Goal: Task Accomplishment & Management: Manage account settings

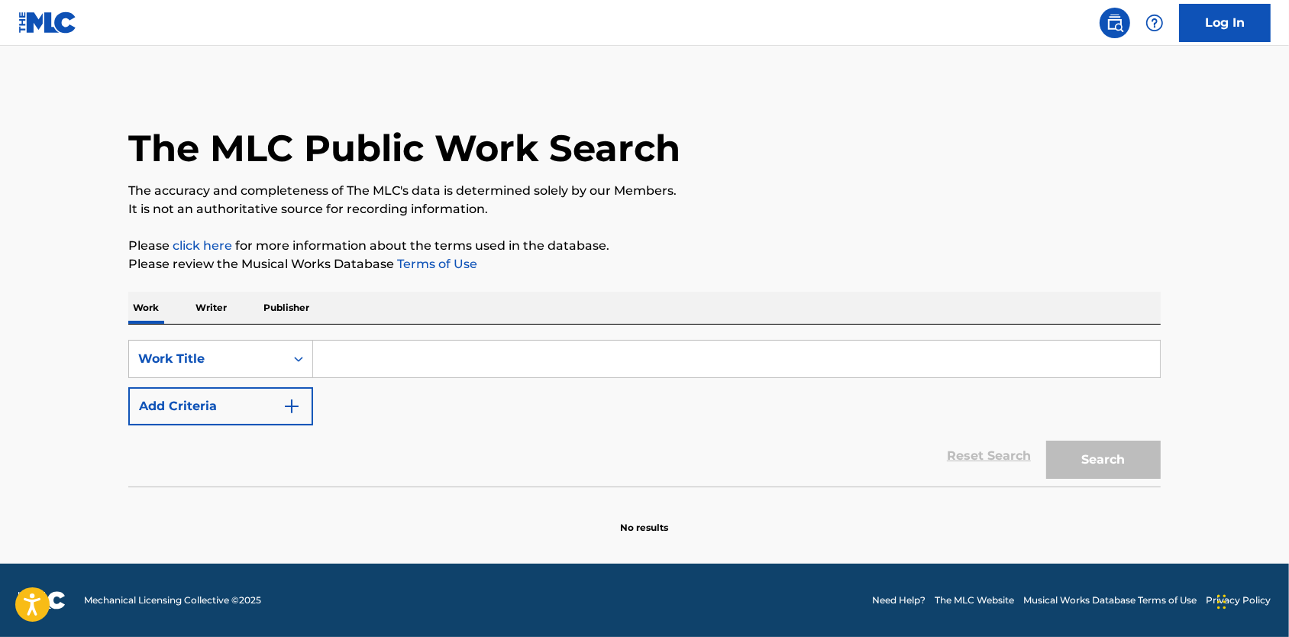
click at [30, 19] on img at bounding box center [47, 22] width 59 height 22
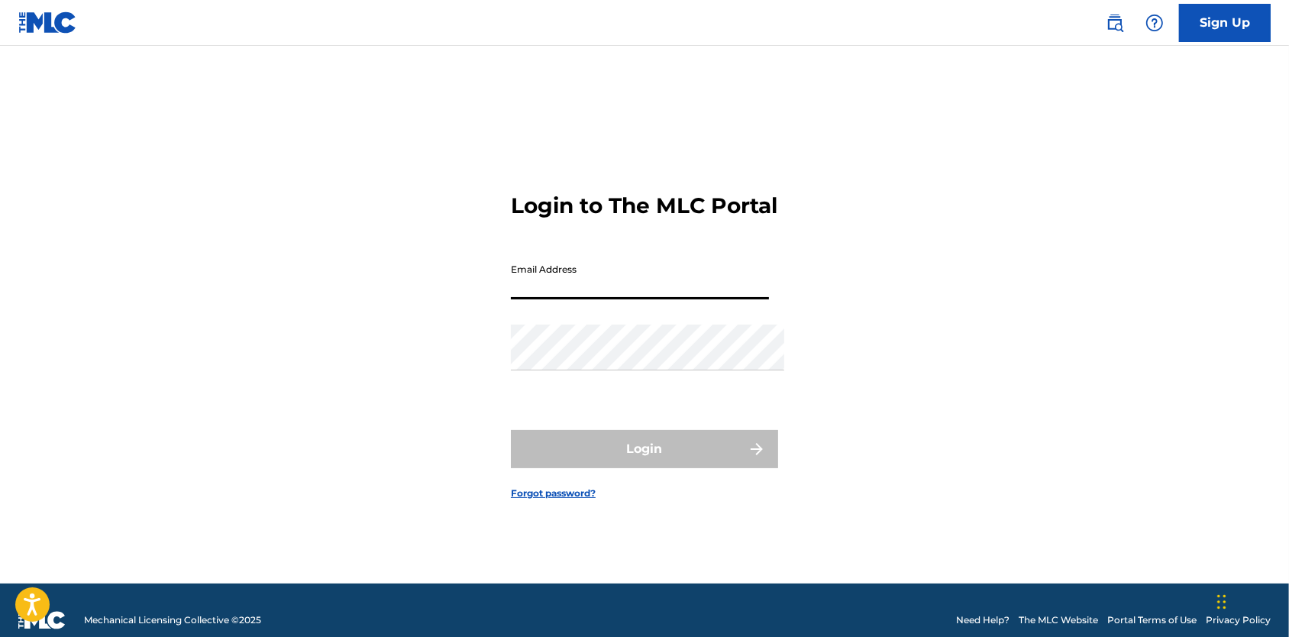
type input "[EMAIL_ADDRESS][DOMAIN_NAME]"
click at [644, 455] on button "Login" at bounding box center [644, 449] width 267 height 38
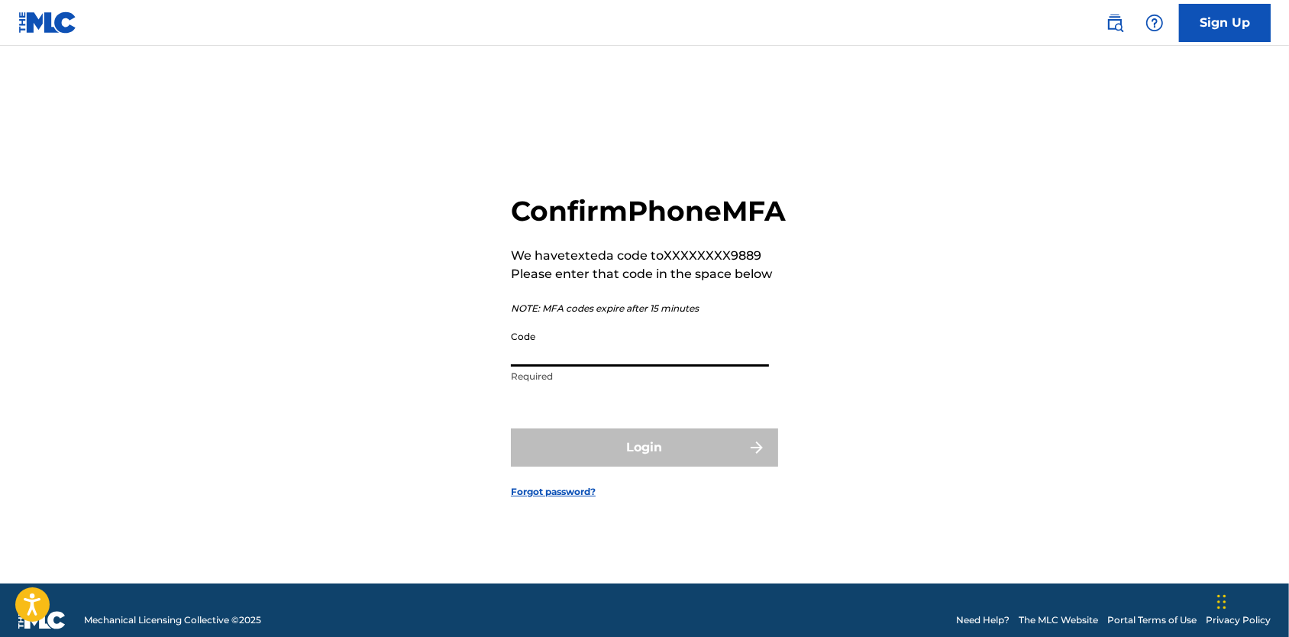
click at [541, 367] on input "Code" at bounding box center [640, 345] width 258 height 44
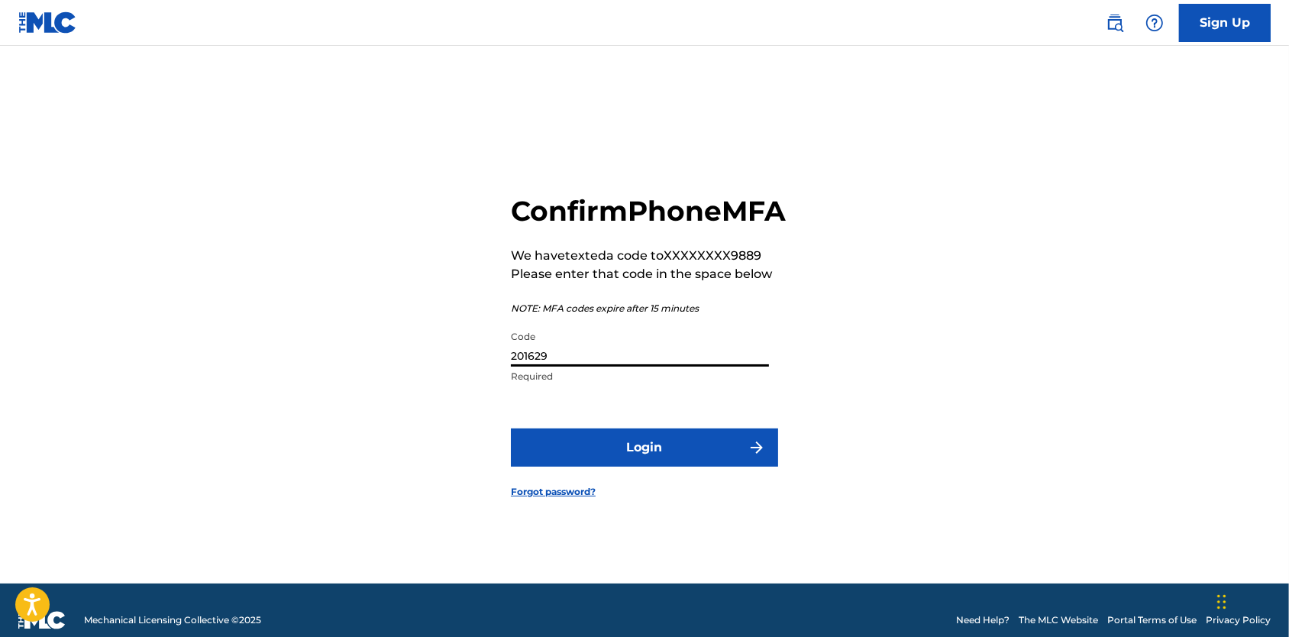
type input "201629"
click at [644, 467] on button "Login" at bounding box center [644, 447] width 267 height 38
